Goal: Transaction & Acquisition: Purchase product/service

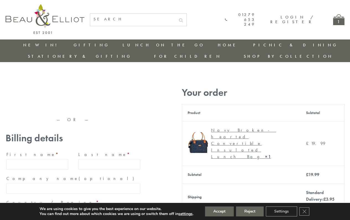
type input "maria33@yahoo.com"
type input "Maria"
type input "Williams"
type input "23, Scottsdale, Happytown"
type input "London"
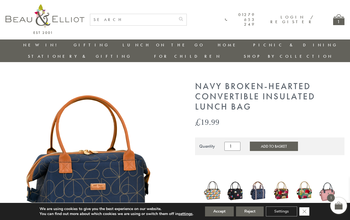
click at [305, 212] on icon "Close GDPR Cookie Banner" at bounding box center [304, 211] width 10 height 8
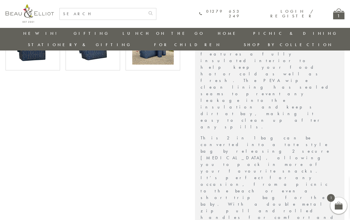
scroll to position [273, 0]
